Goal: Find specific page/section

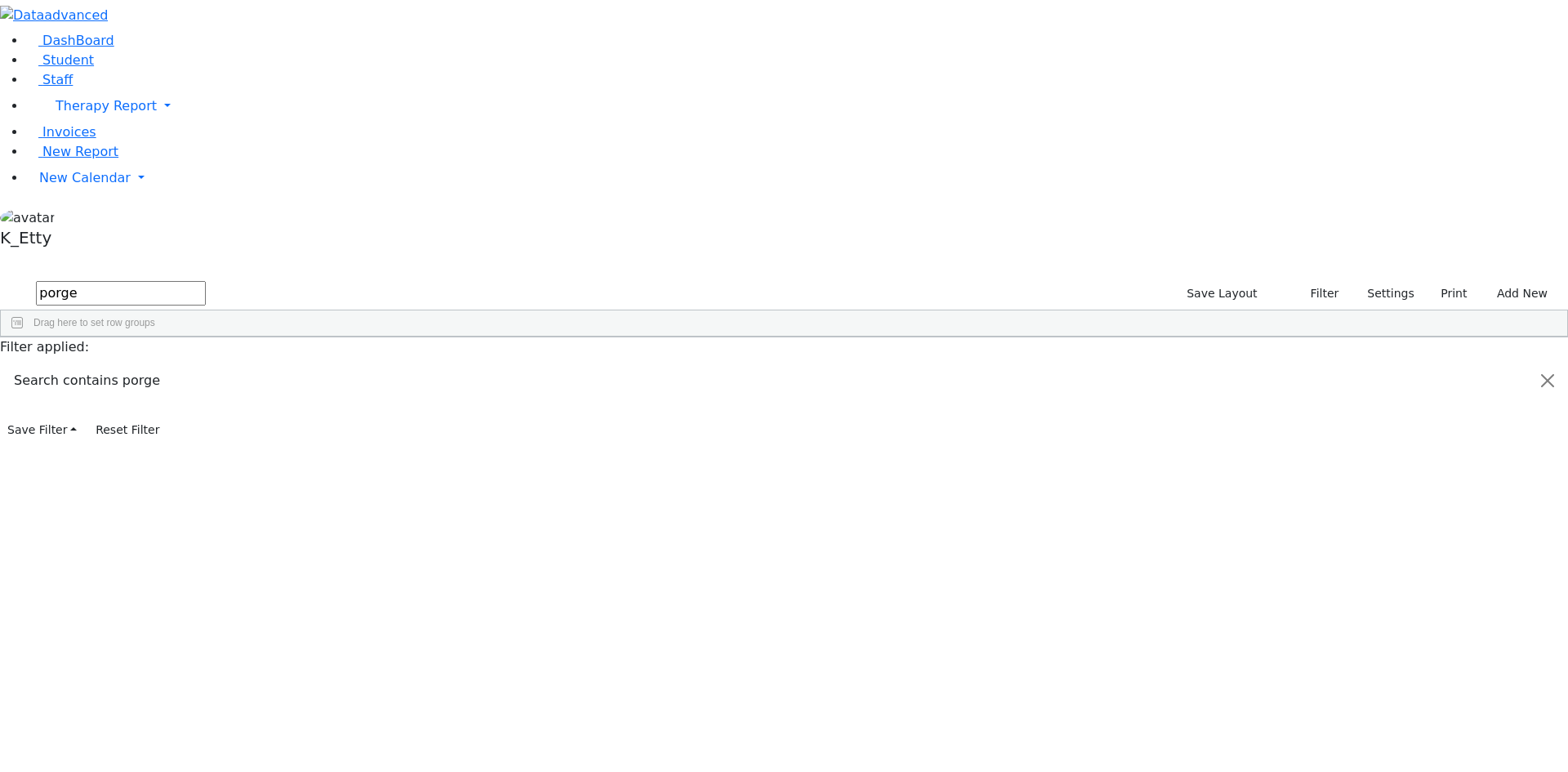
drag, startPoint x: 300, startPoint y: 75, endPoint x: -64, endPoint y: -39, distance: 381.4
click at [0, 0] on html "Print Schedule Options Show Birthday Show Time Interval Show School Grad Pdf" at bounding box center [784, 221] width 1568 height 442
click at [0, 278] on button "submit" at bounding box center [16, 294] width 32 height 31
drag, startPoint x: 299, startPoint y: 66, endPoint x: -86, endPoint y: 62, distance: 385.0
click at [0, 62] on html "Print Schedule Options Show Birthday Show Time Interval Show School Grad Pdf" at bounding box center [784, 221] width 1568 height 442
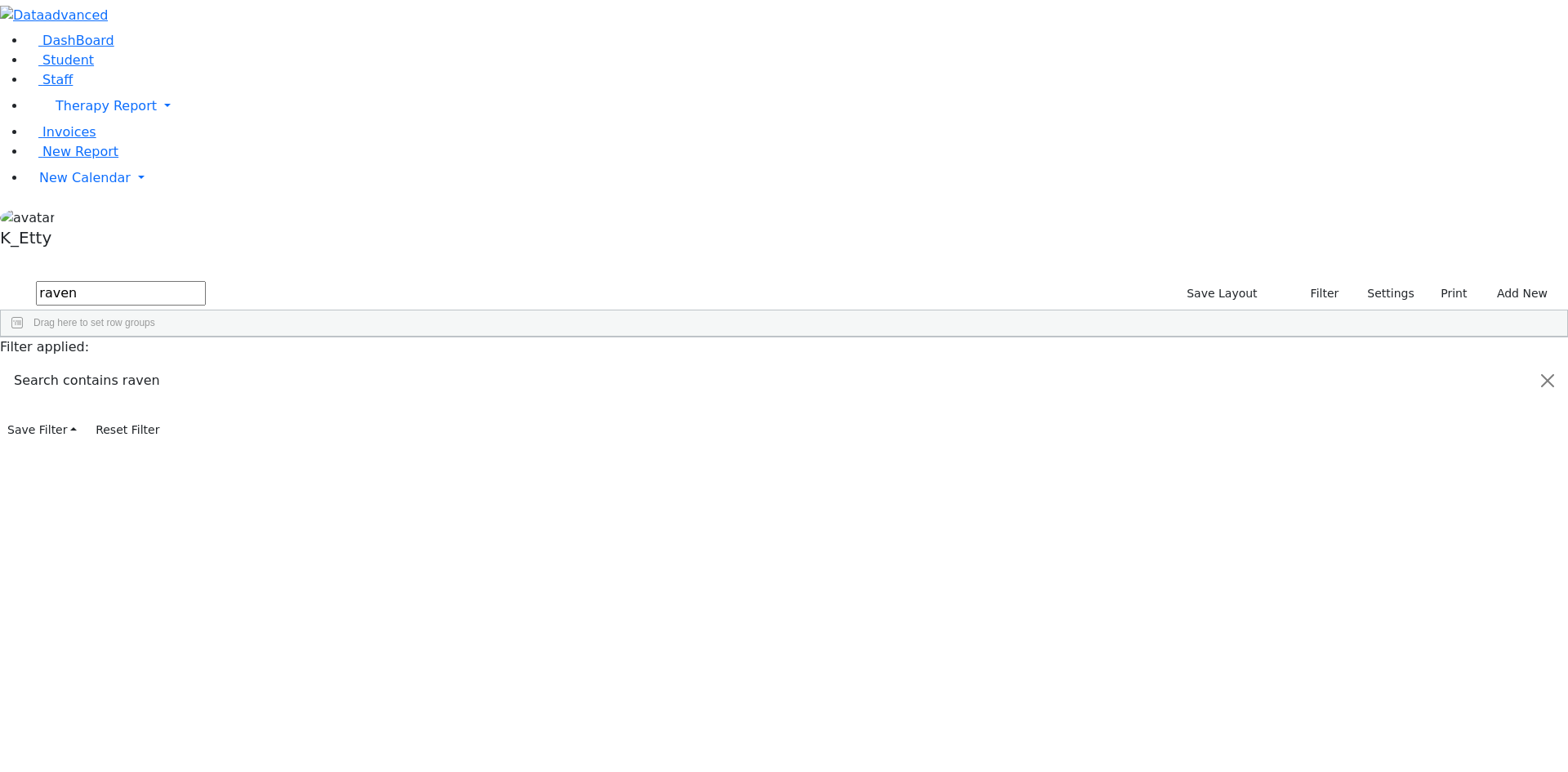
click at [671, 363] on div "[PHONE_NUMBER]" at bounding box center [622, 374] width 97 height 22
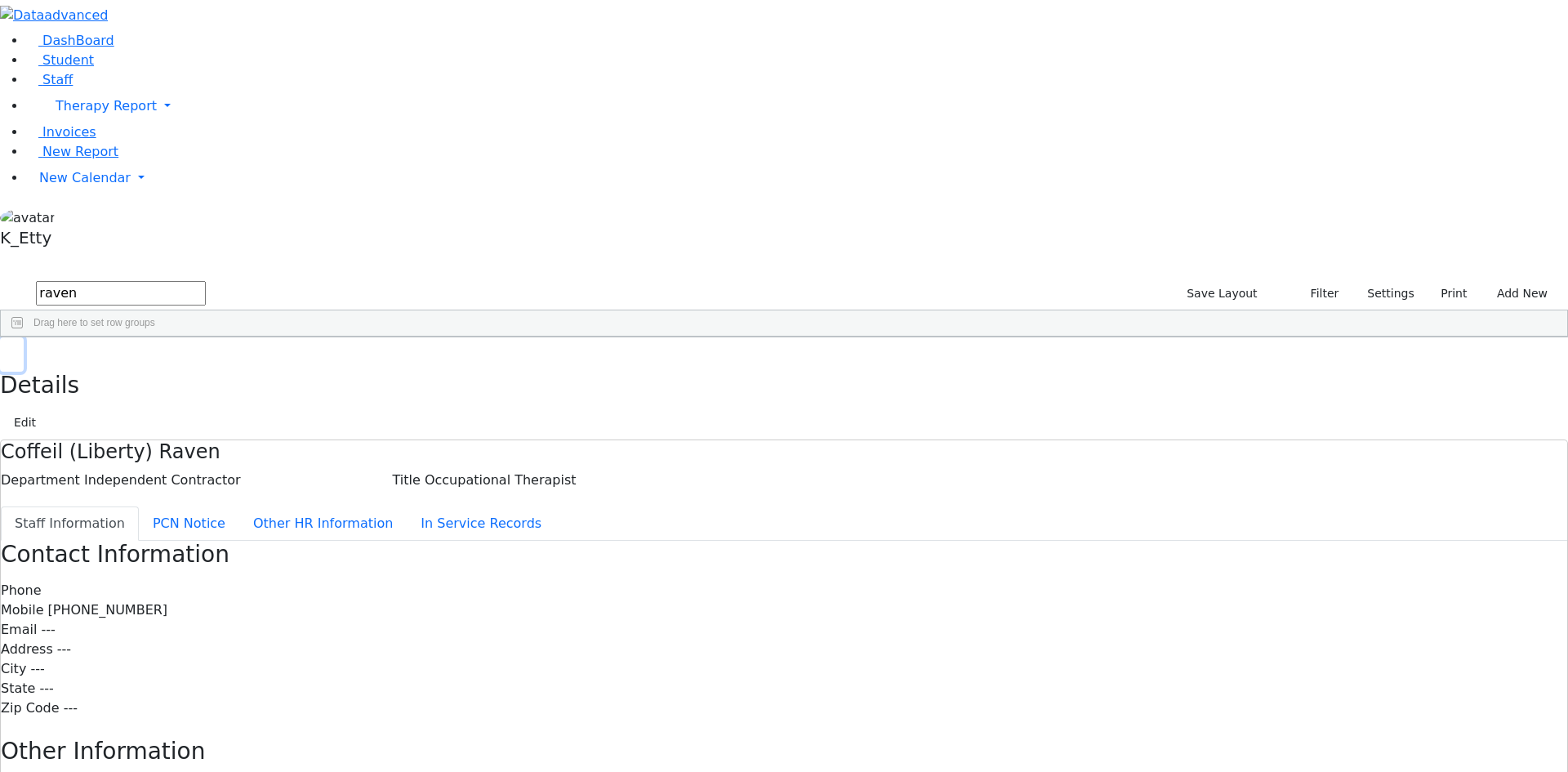
click at [23, 338] on button "button" at bounding box center [12, 354] width 23 height 34
click at [644, 363] on div "11384 Coffeil (Liberty) Raven Occupational Therapist Independent Contractor ---…" at bounding box center [775, 374] width 1549 height 22
click at [598, 363] on div "11384 Coffeil (Liberty) Raven Occupational Therapist Independent Contractor ---…" at bounding box center [775, 374] width 1549 height 22
drag, startPoint x: 298, startPoint y: 69, endPoint x: 164, endPoint y: 44, distance: 136.3
click at [164, 44] on div "DashBoard Student Staff Therapy Report Student Old Calendar Report K_Etty" at bounding box center [784, 530] width 1568 height 1061
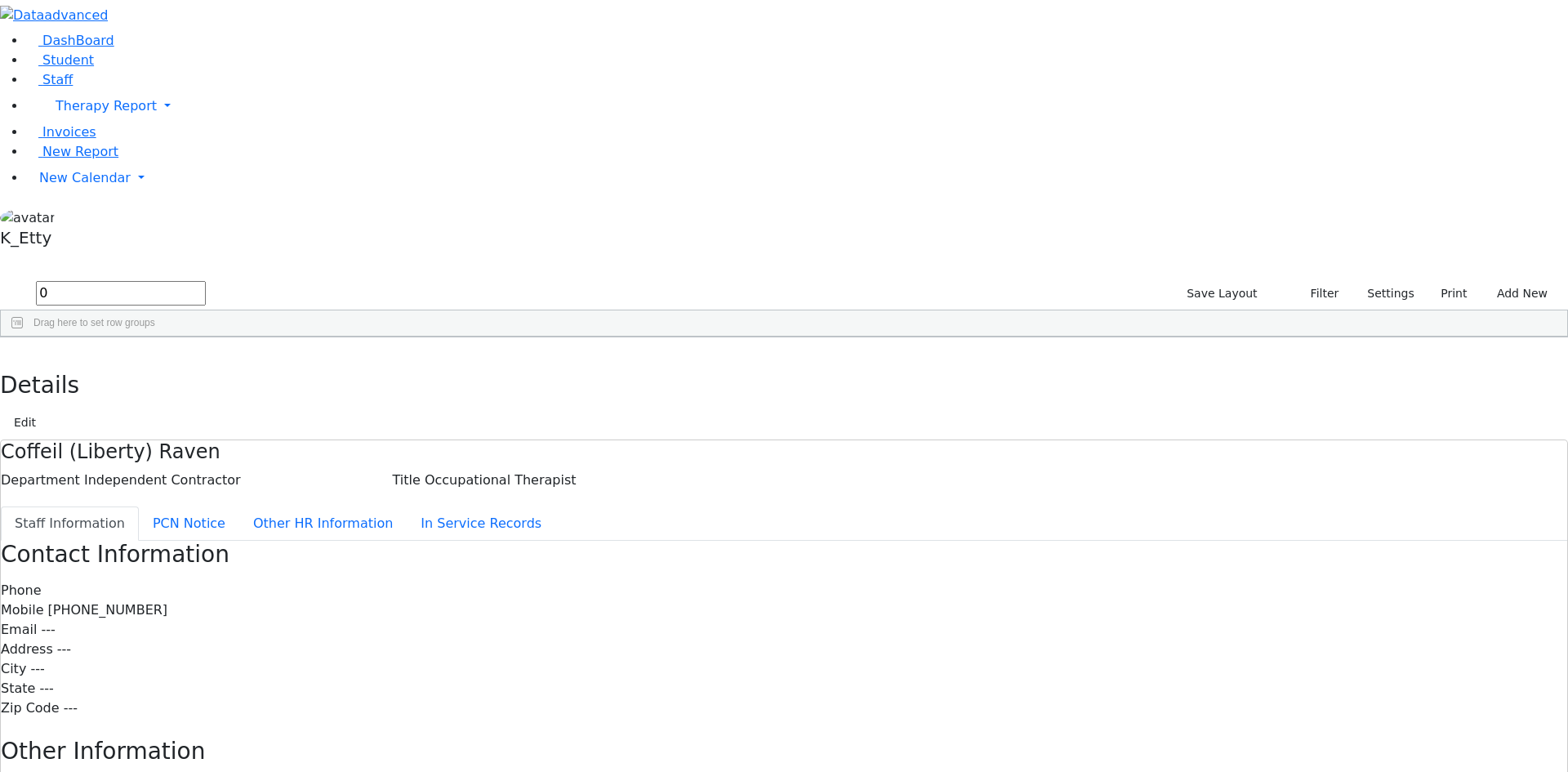
type input "0"
